Goal: Task Accomplishment & Management: Complete application form

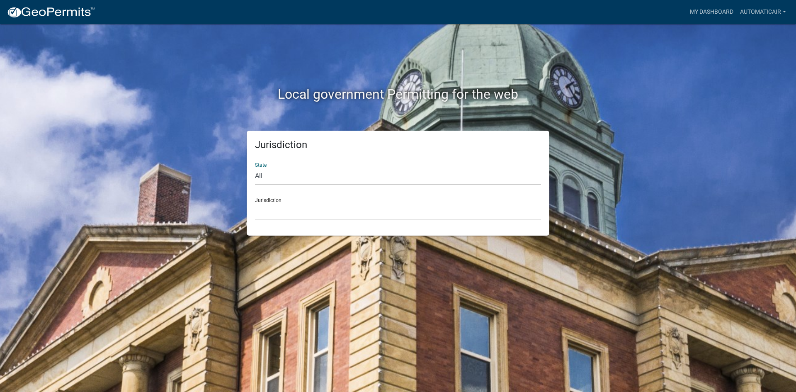
click at [293, 179] on select "All [US_STATE] [US_STATE] [US_STATE] [US_STATE] [US_STATE] [US_STATE] [US_STATE…" at bounding box center [398, 175] width 286 height 17
select select "[US_STATE]"
click at [255, 167] on select "All [US_STATE] [US_STATE] [US_STATE] [US_STATE] [US_STATE] [US_STATE] [US_STATE…" at bounding box center [398, 175] width 286 height 17
click at [285, 210] on select "City of [GEOGRAPHIC_DATA], [US_STATE] City of [GEOGRAPHIC_DATA], [US_STATE] Cit…" at bounding box center [398, 211] width 286 height 17
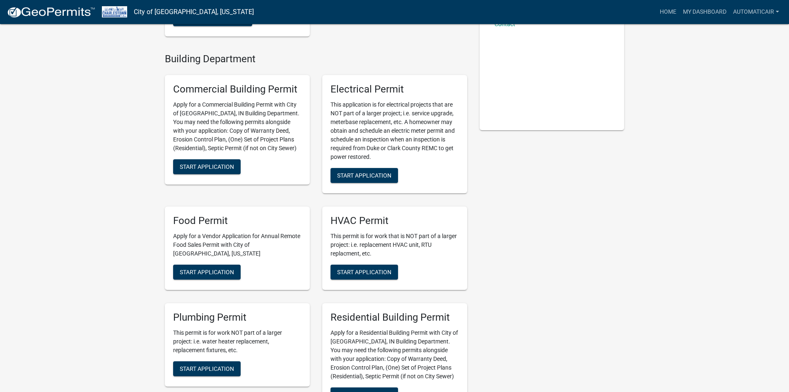
scroll to position [166, 0]
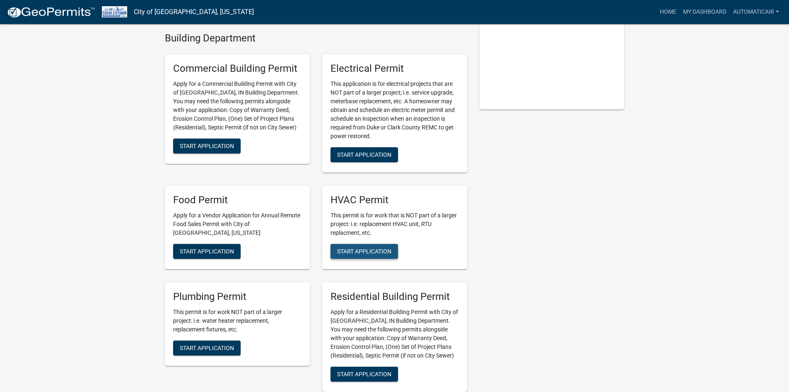
click at [355, 254] on span "Start Application" at bounding box center [364, 250] width 54 height 7
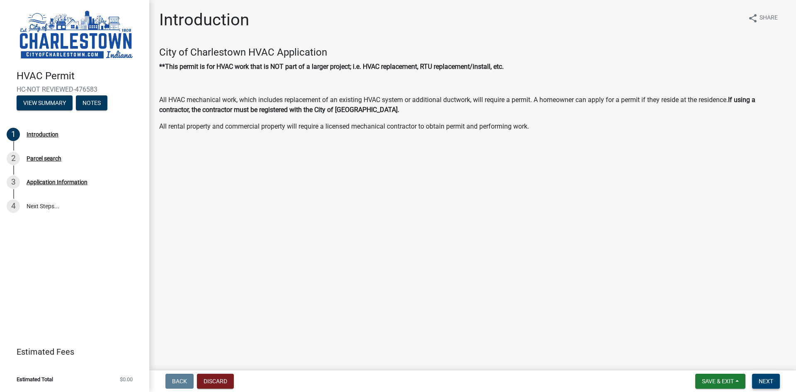
click at [760, 378] on span "Next" at bounding box center [765, 380] width 15 height 7
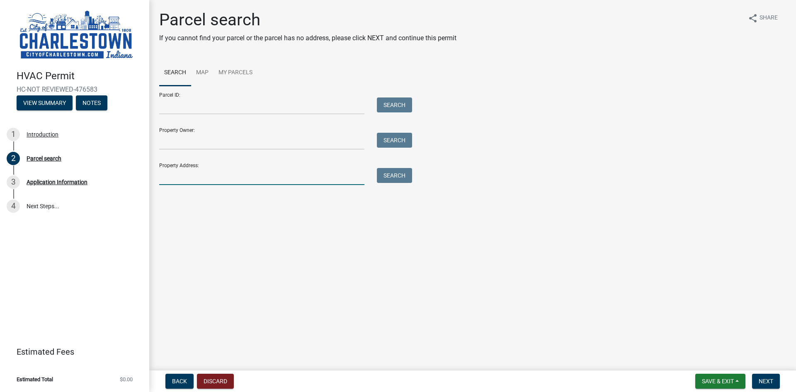
click at [234, 177] on input "Property Address:" at bounding box center [261, 176] width 205 height 17
type input "[STREET_ADDRESS]"
click at [395, 174] on button "Search" at bounding box center [394, 175] width 35 height 15
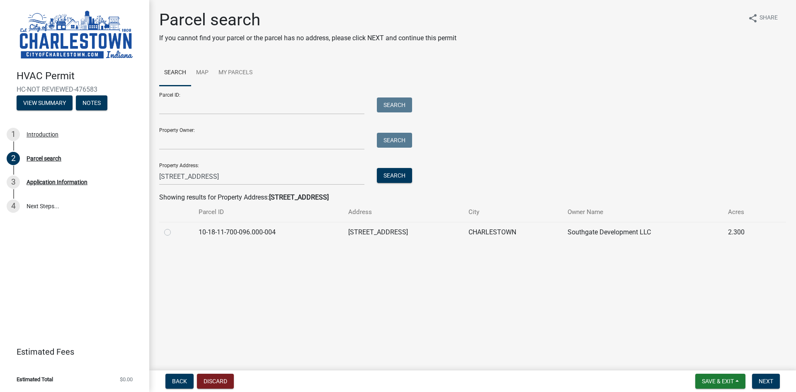
click at [174, 227] on label at bounding box center [174, 227] width 0 height 0
click at [174, 230] on input "radio" at bounding box center [176, 229] width 5 height 5
radio input "true"
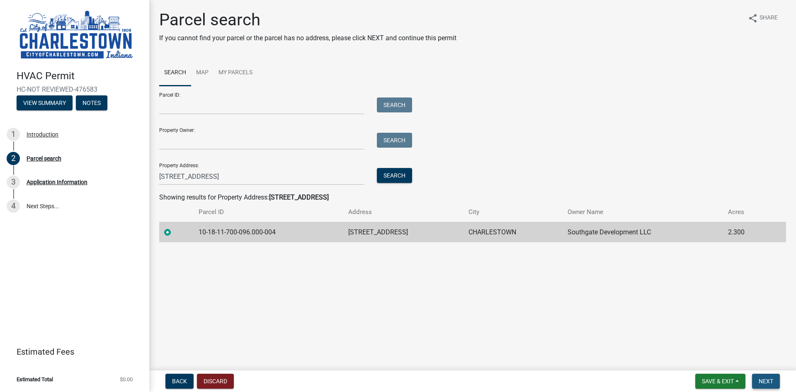
click at [757, 382] on button "Next" at bounding box center [766, 380] width 28 height 15
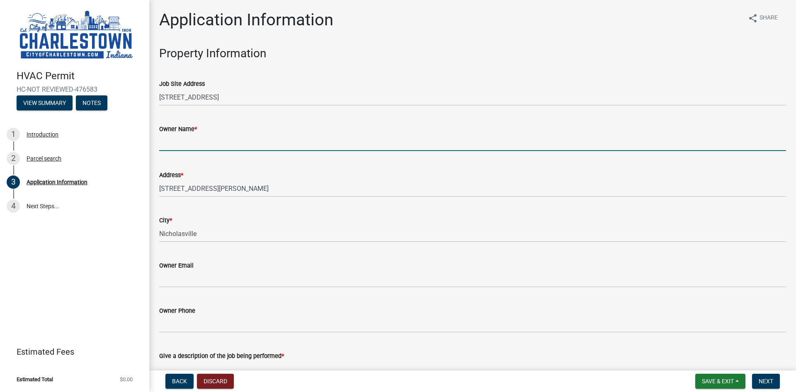
click at [228, 140] on input "Owner Name *" at bounding box center [472, 142] width 627 height 17
type input "k"
type input "[PERSON_NAME]"
